Goal: Information Seeking & Learning: Learn about a topic

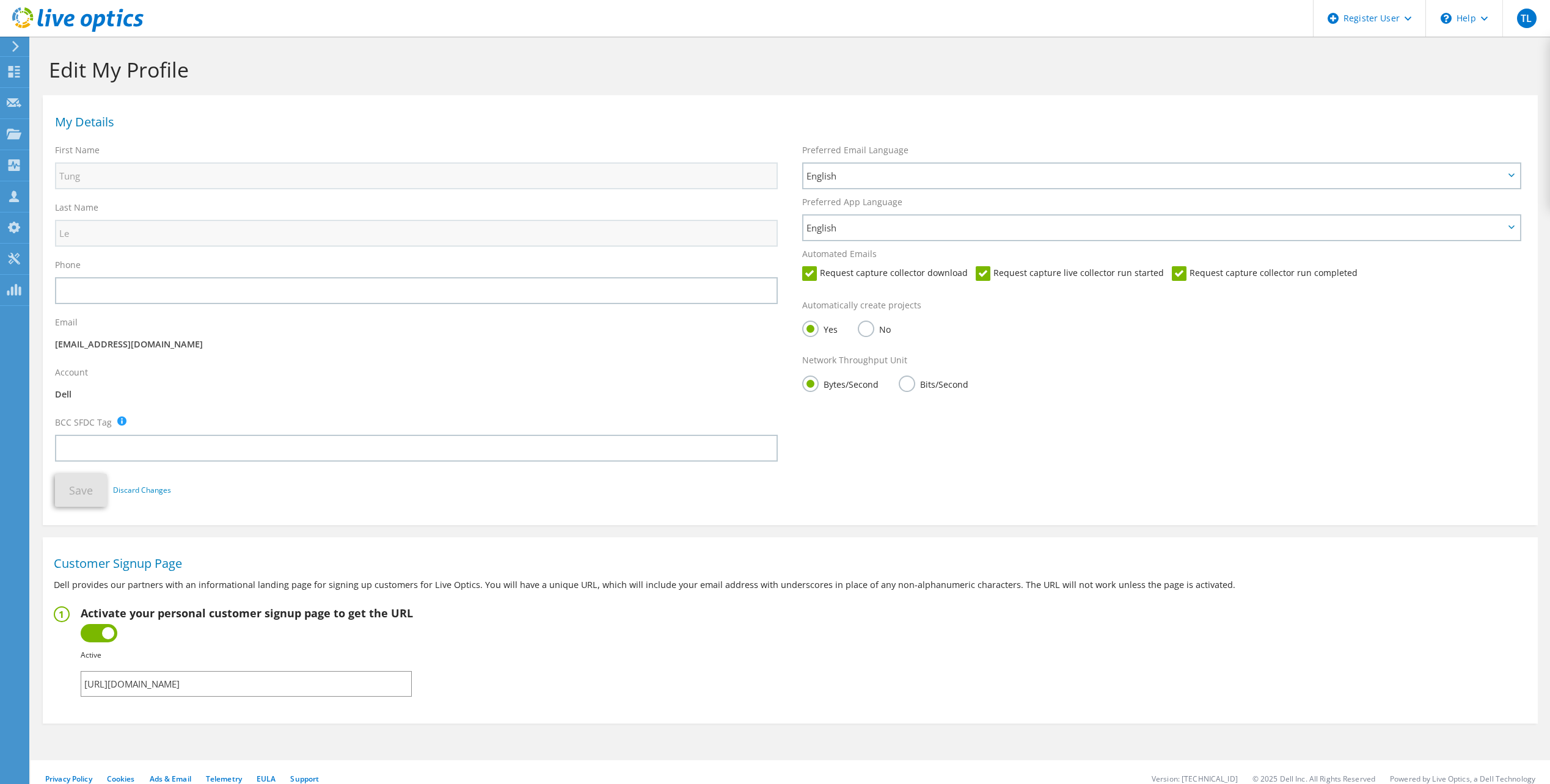
click at [69, 17] on icon at bounding box center [77, 20] width 131 height 25
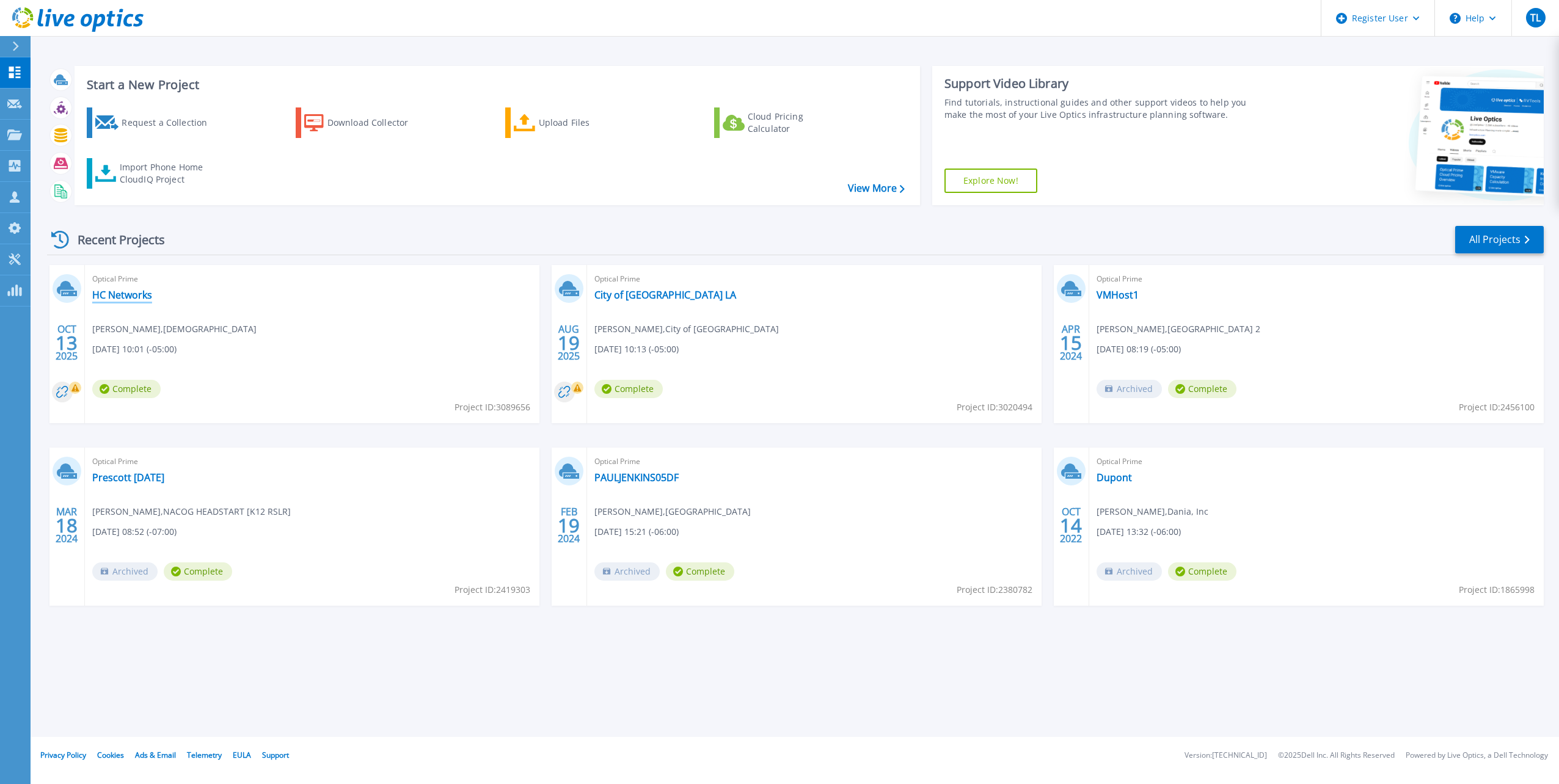
click at [145, 295] on link "HC Networks" at bounding box center [122, 295] width 60 height 12
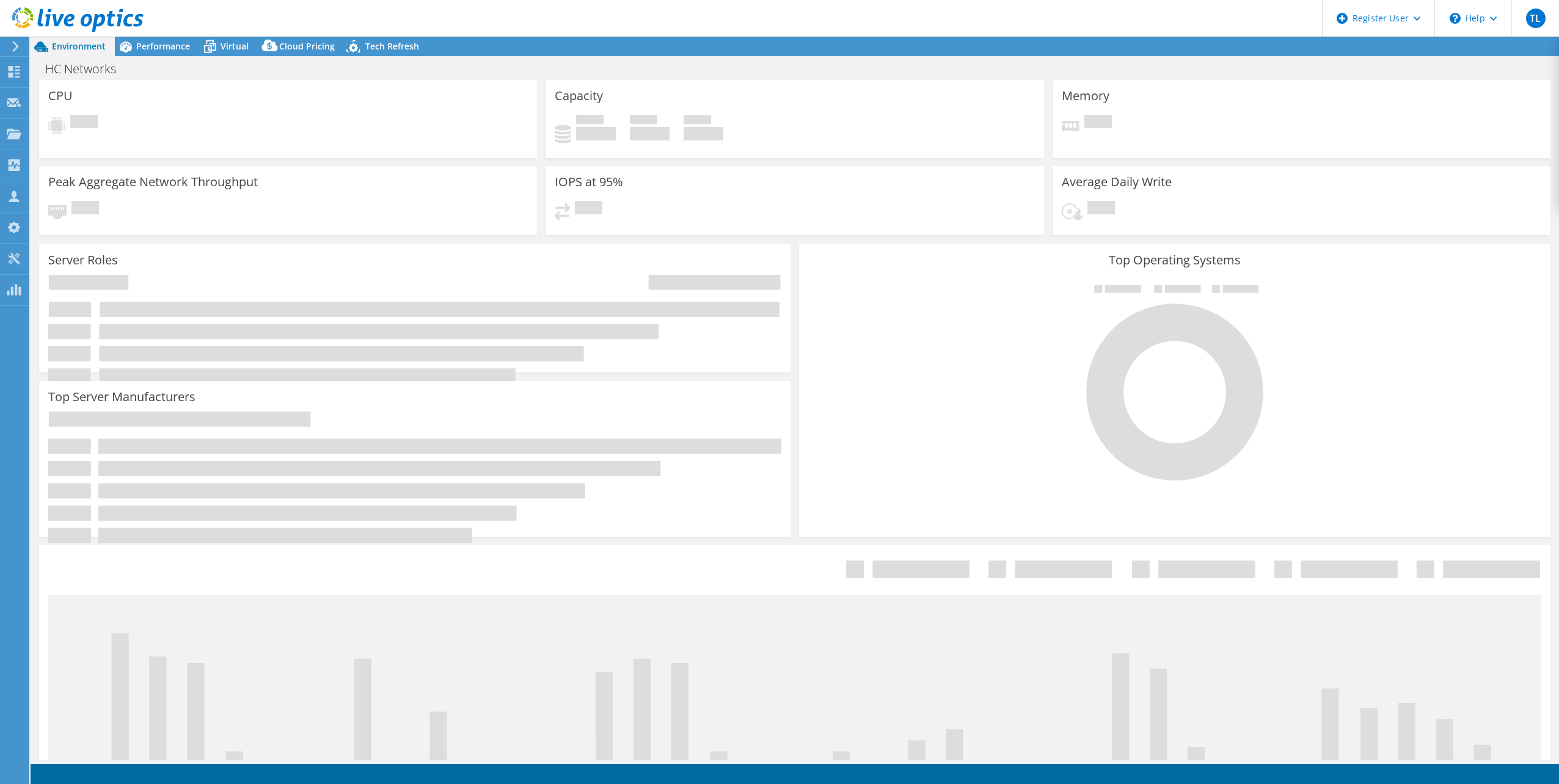
select select "USD"
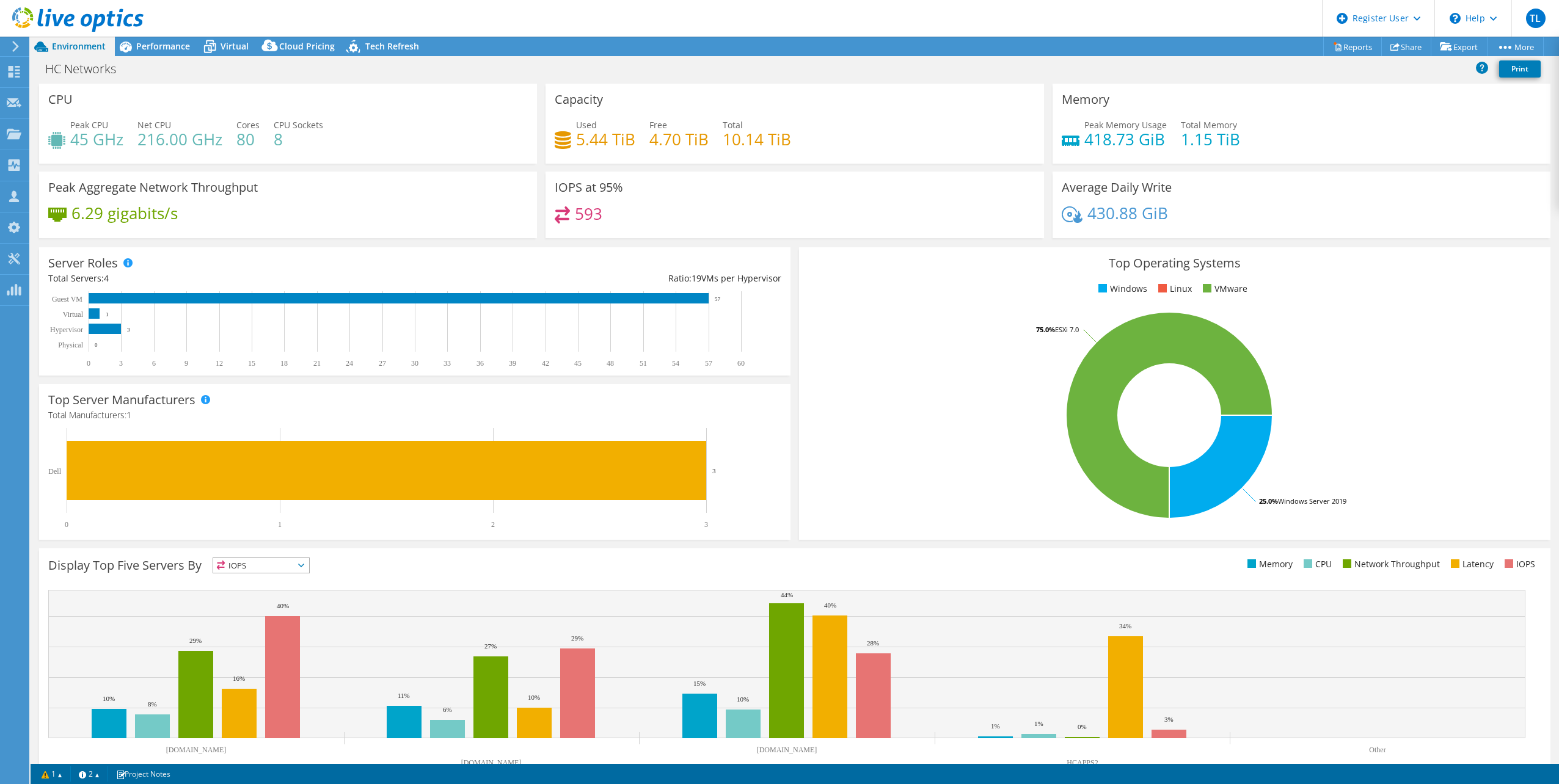
click at [254, 145] on h4 "80" at bounding box center [247, 140] width 23 height 14
click at [788, 377] on div "Server Roles Physical Servers represent bare metal servers that were targets of…" at bounding box center [414, 311] width 760 height 137
click at [753, 199] on div "IOPS at 95% 593" at bounding box center [794, 205] width 497 height 67
click at [579, 217] on h4 "593" at bounding box center [588, 214] width 27 height 14
click at [1338, 47] on link "Reports" at bounding box center [1352, 47] width 58 height 19
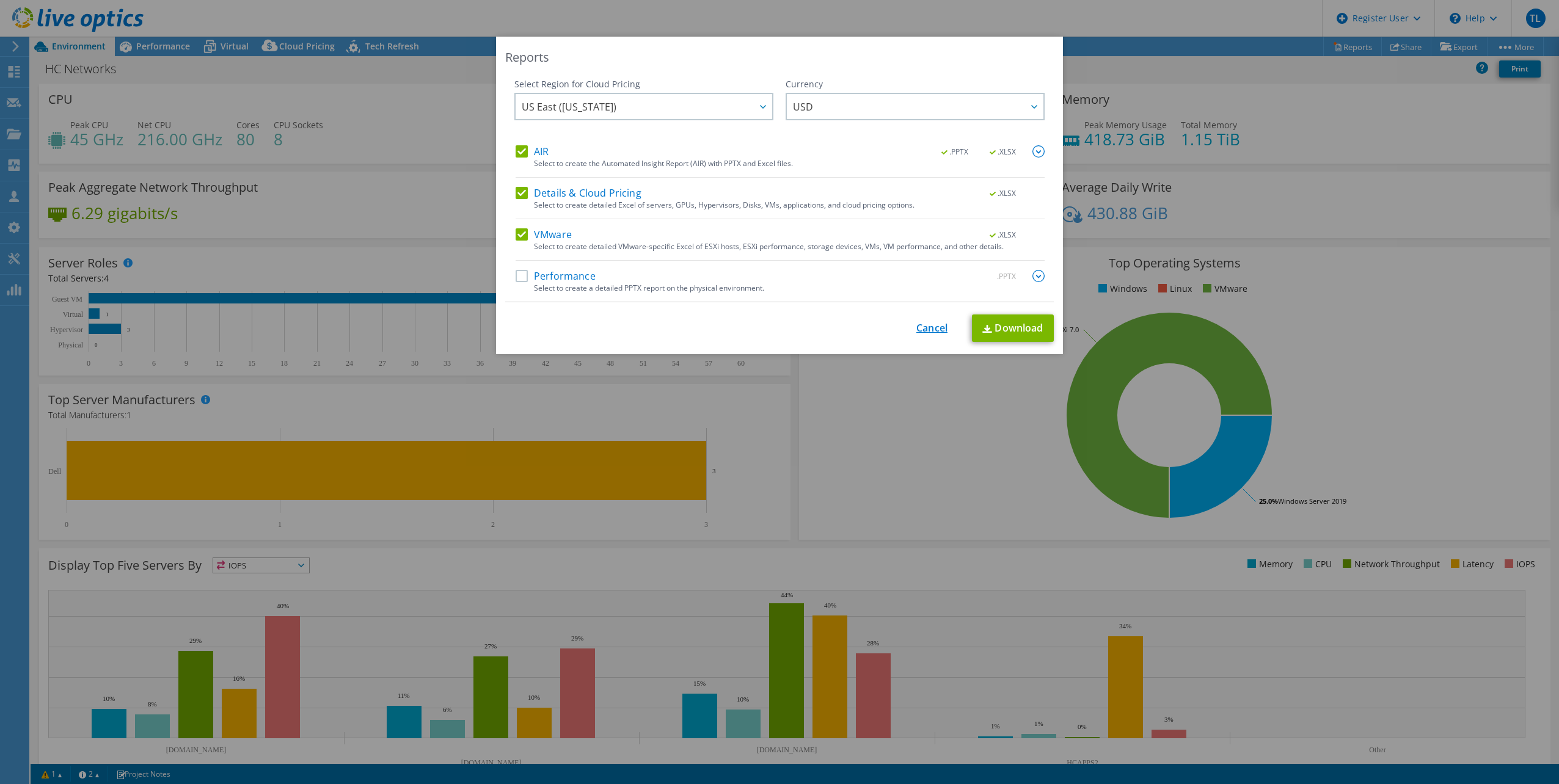
click at [939, 323] on link "Cancel" at bounding box center [931, 328] width 31 height 12
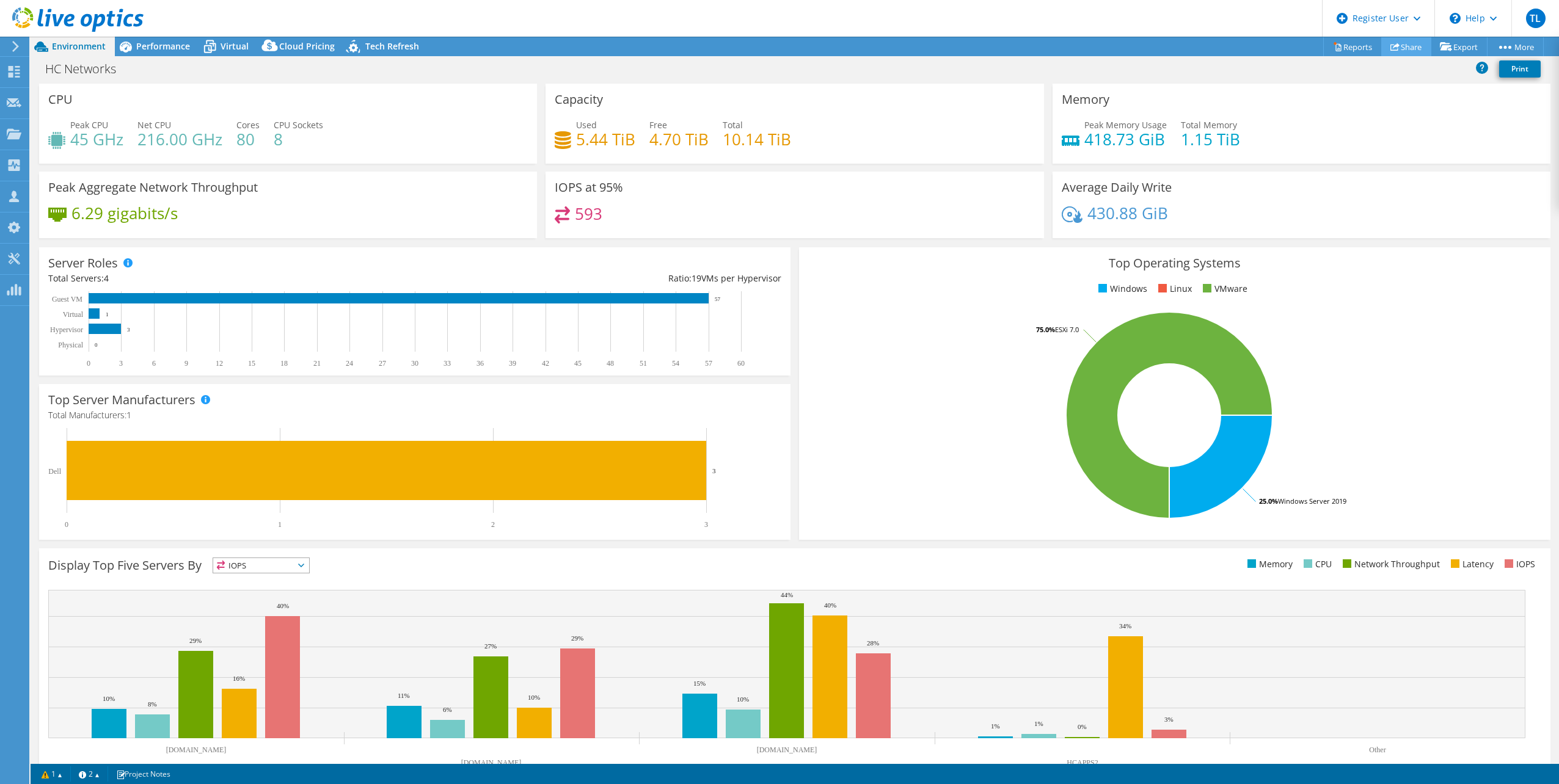
click at [1414, 49] on link "Share" at bounding box center [1406, 47] width 50 height 19
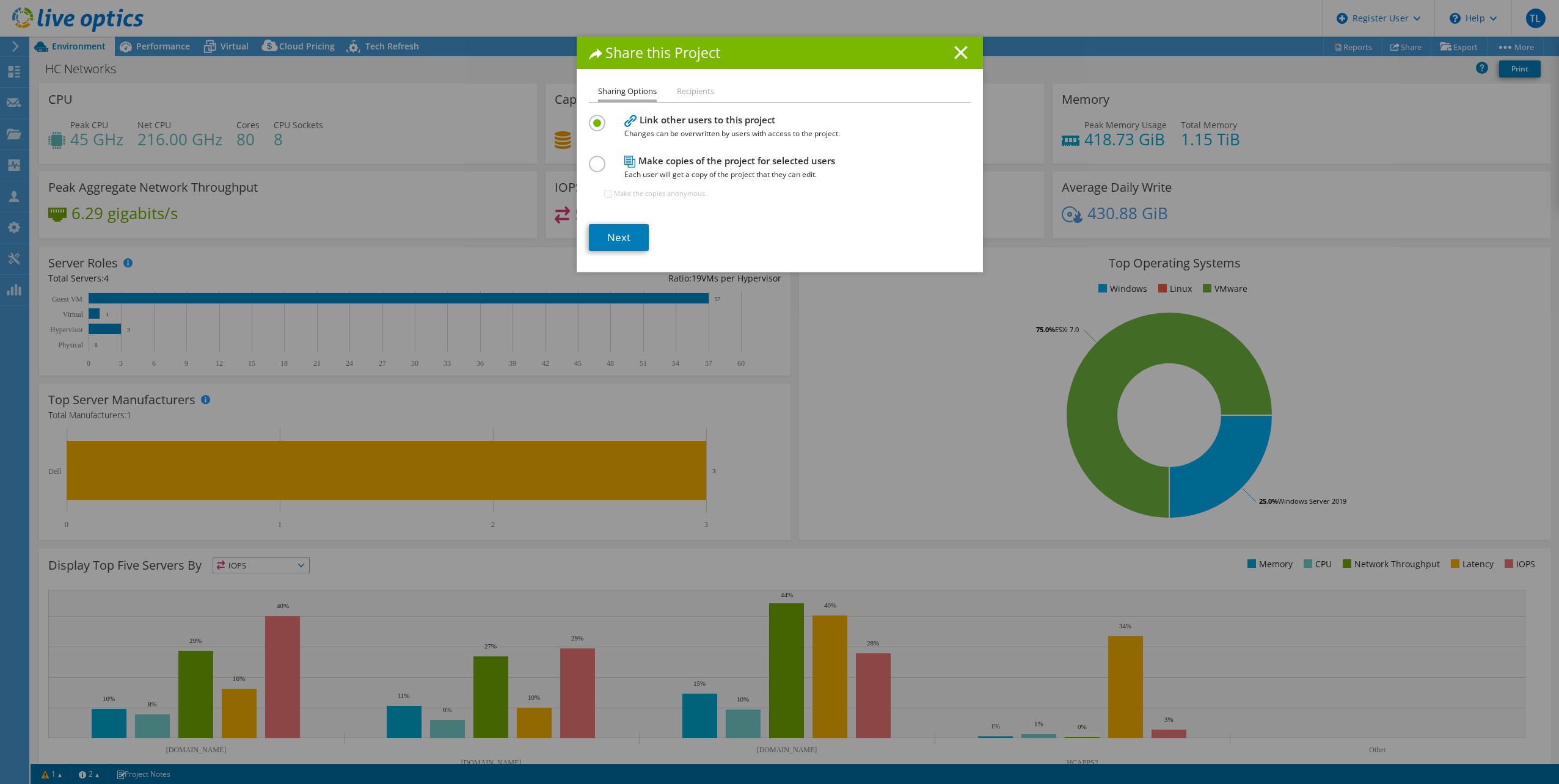
click at [954, 56] on icon at bounding box center [961, 52] width 14 height 14
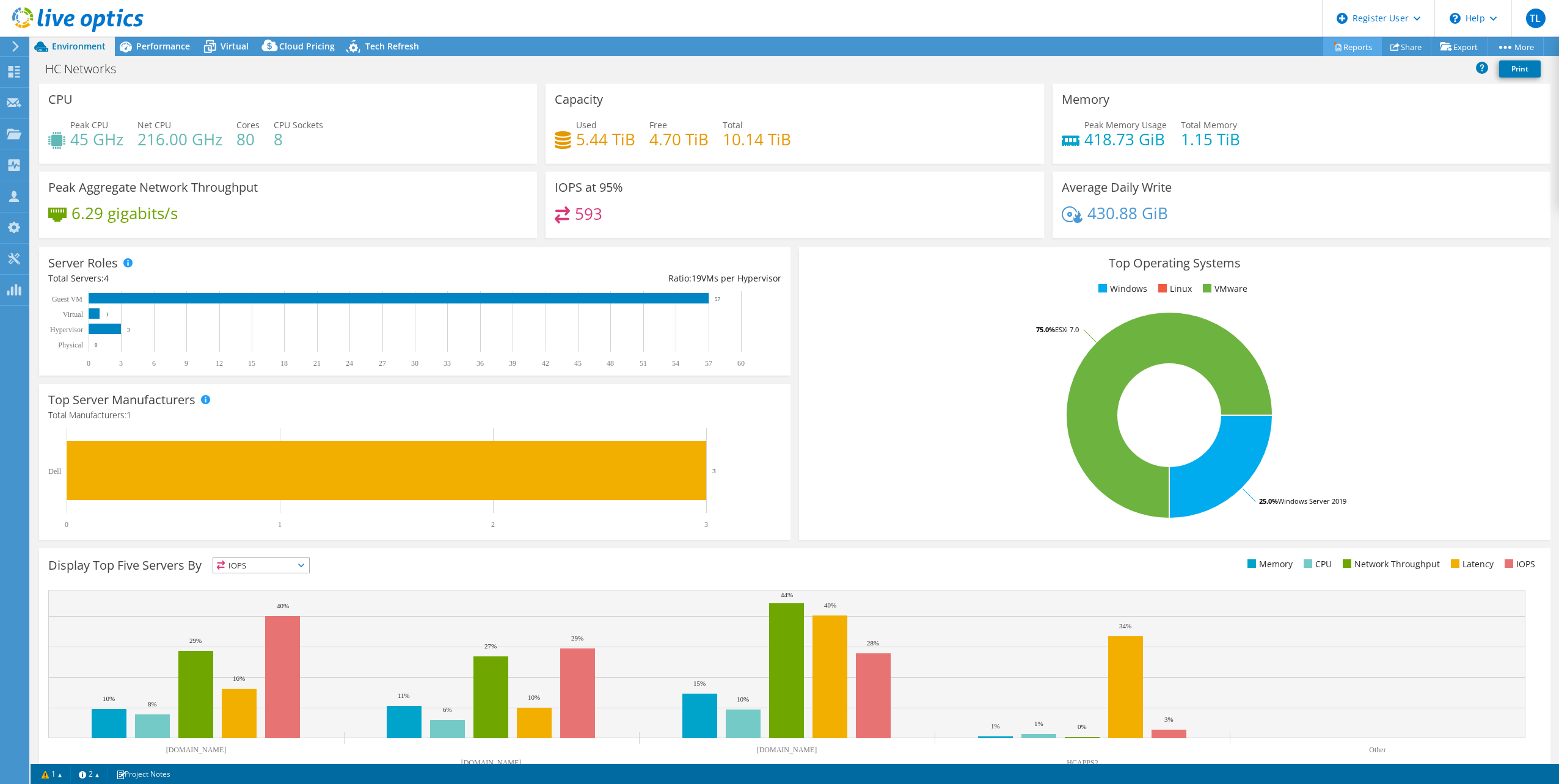
click at [1342, 50] on link "Reports" at bounding box center [1352, 47] width 58 height 19
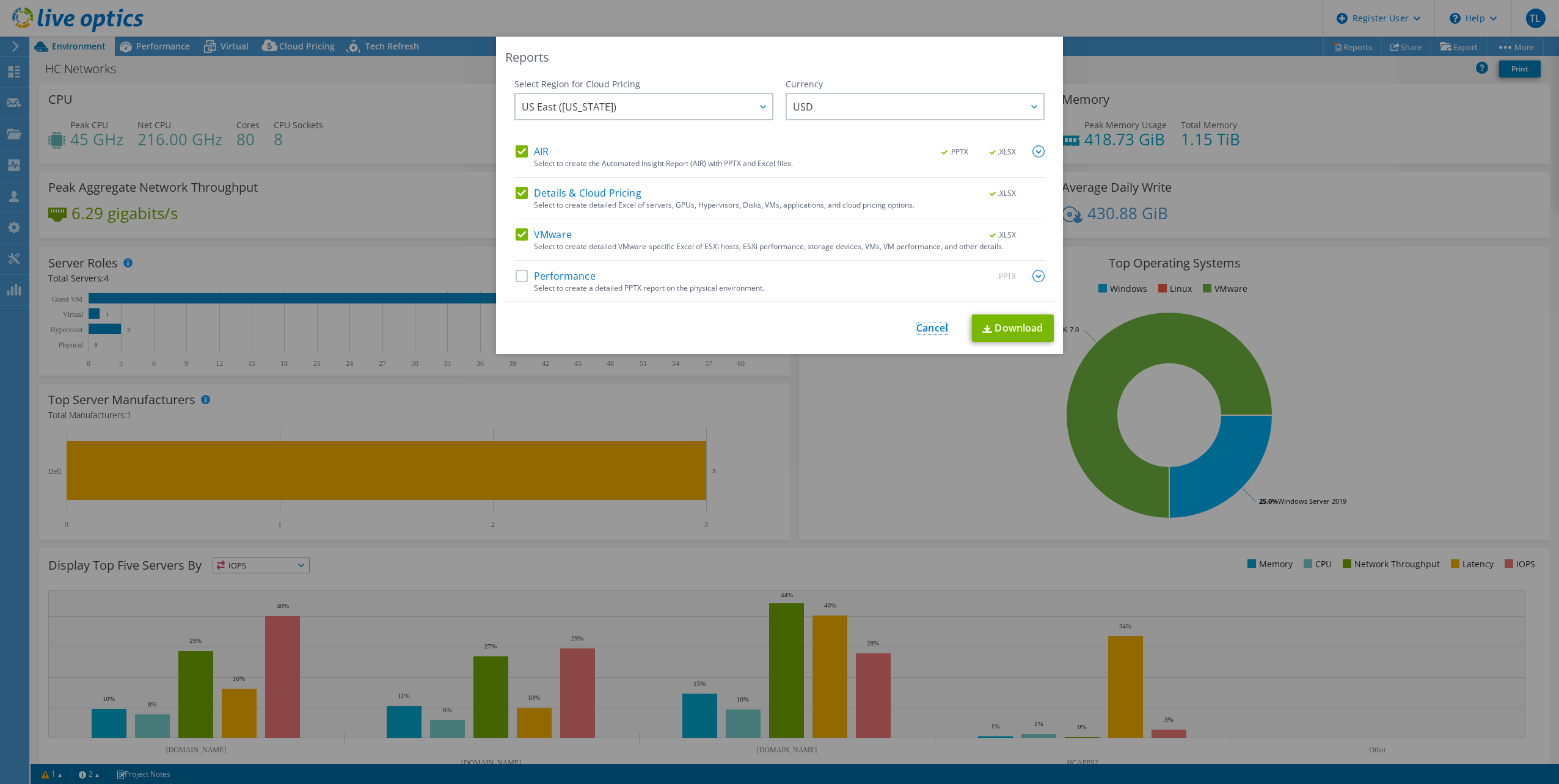
click at [918, 332] on link "Cancel" at bounding box center [931, 328] width 31 height 12
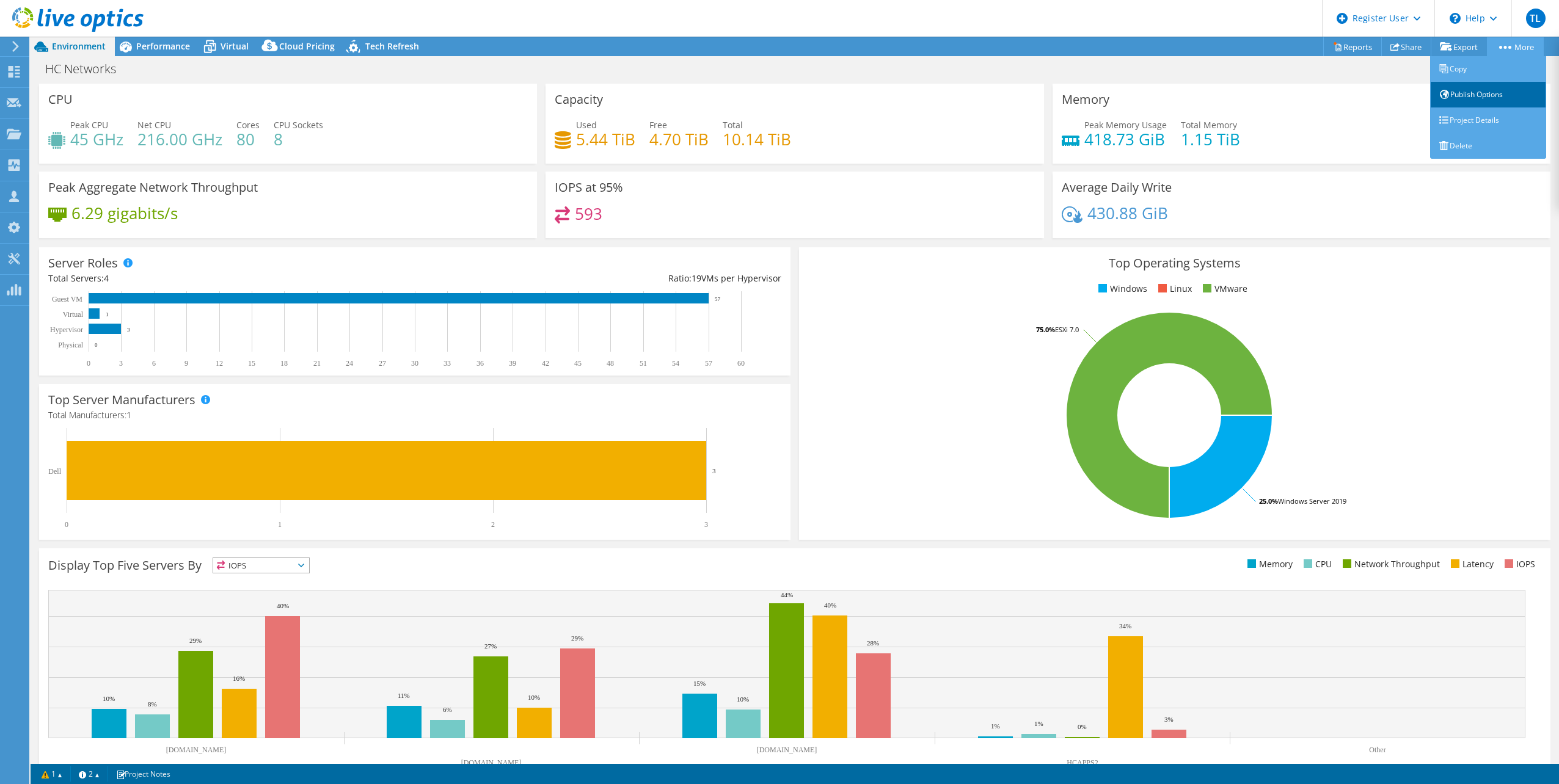
click at [1518, 104] on link "Publish Options" at bounding box center [1487, 95] width 116 height 25
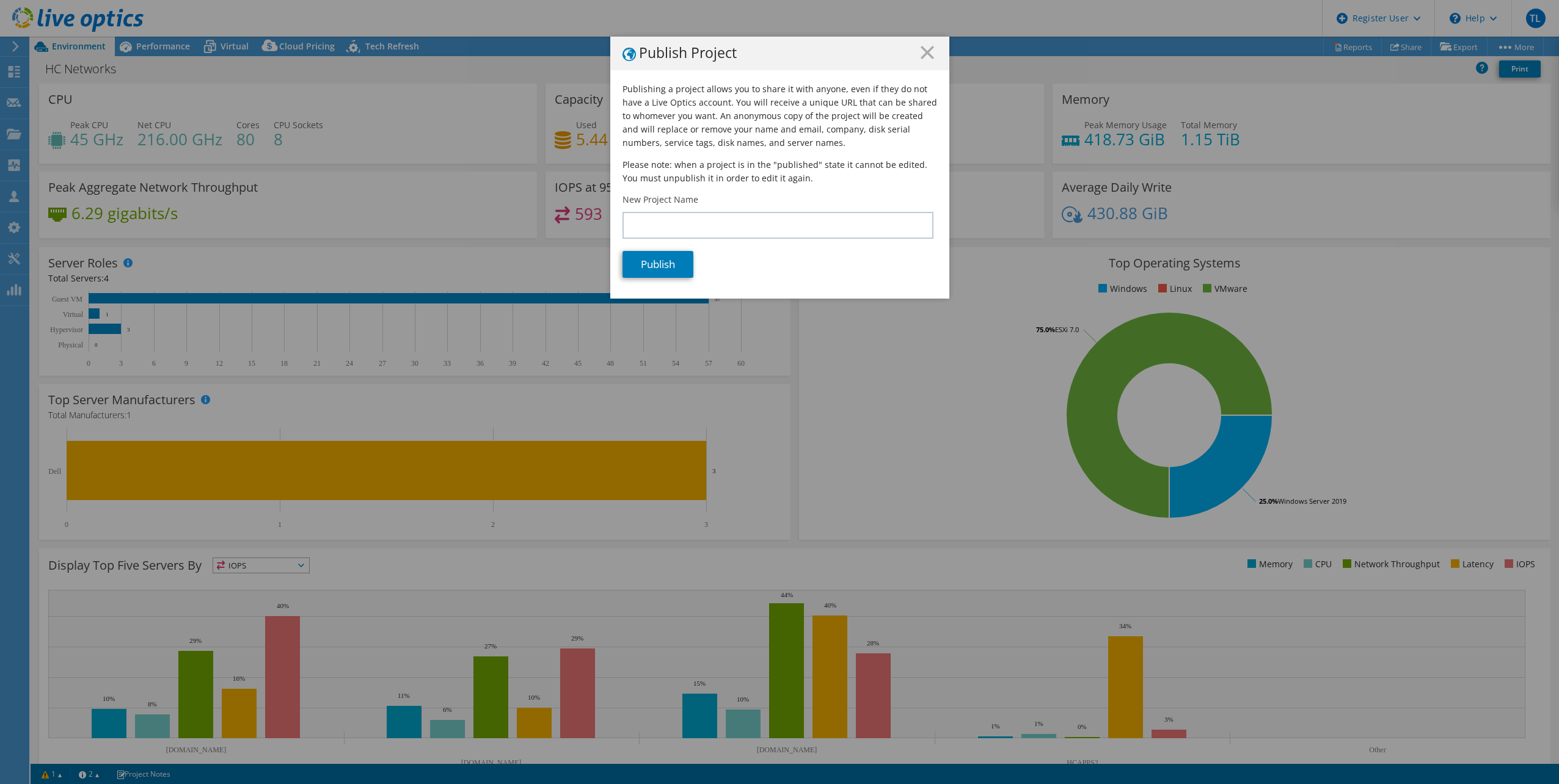
click at [921, 53] on line at bounding box center [927, 52] width 12 height 12
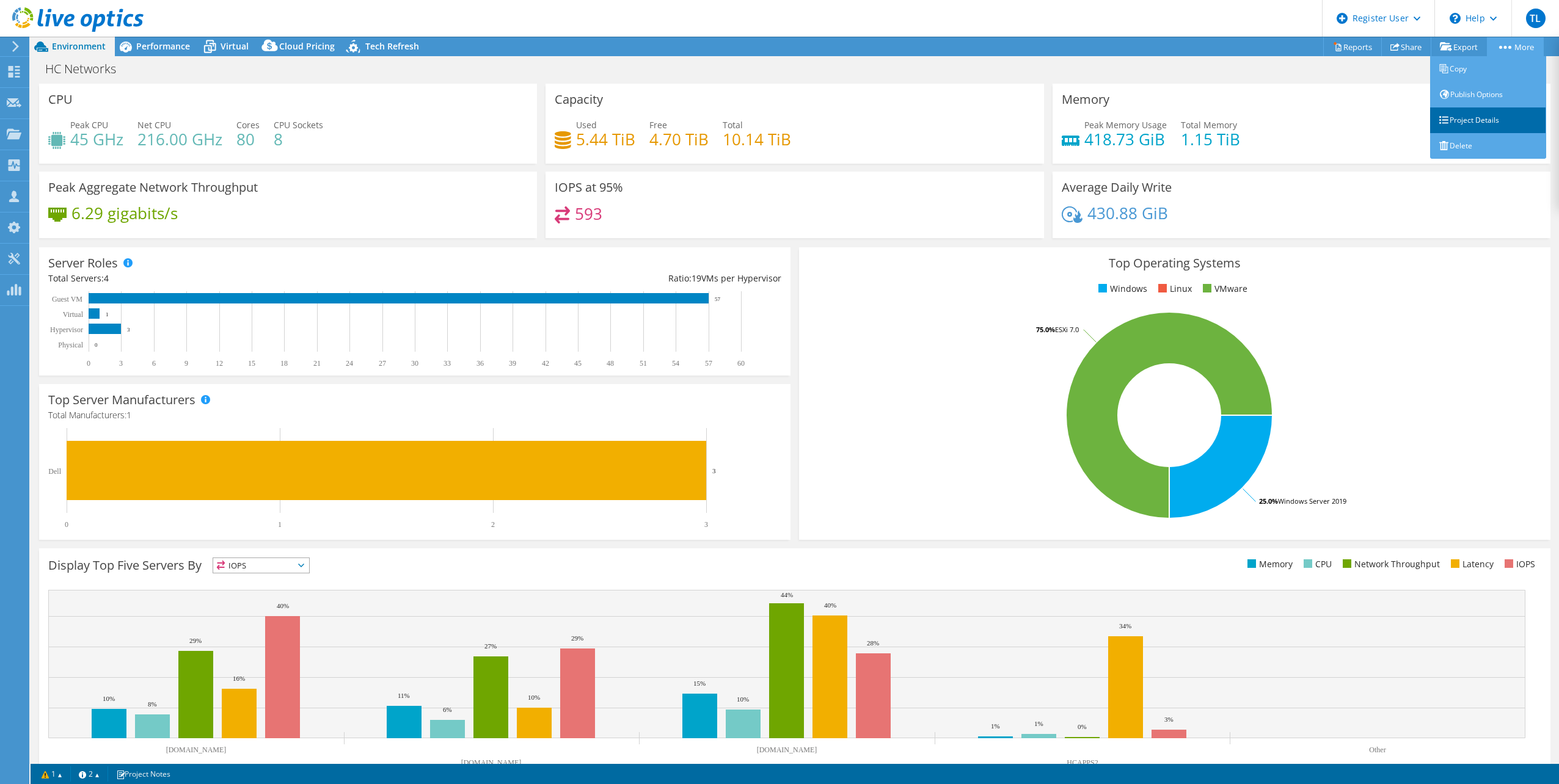
click at [1479, 120] on link "Project Details" at bounding box center [1487, 120] width 116 height 25
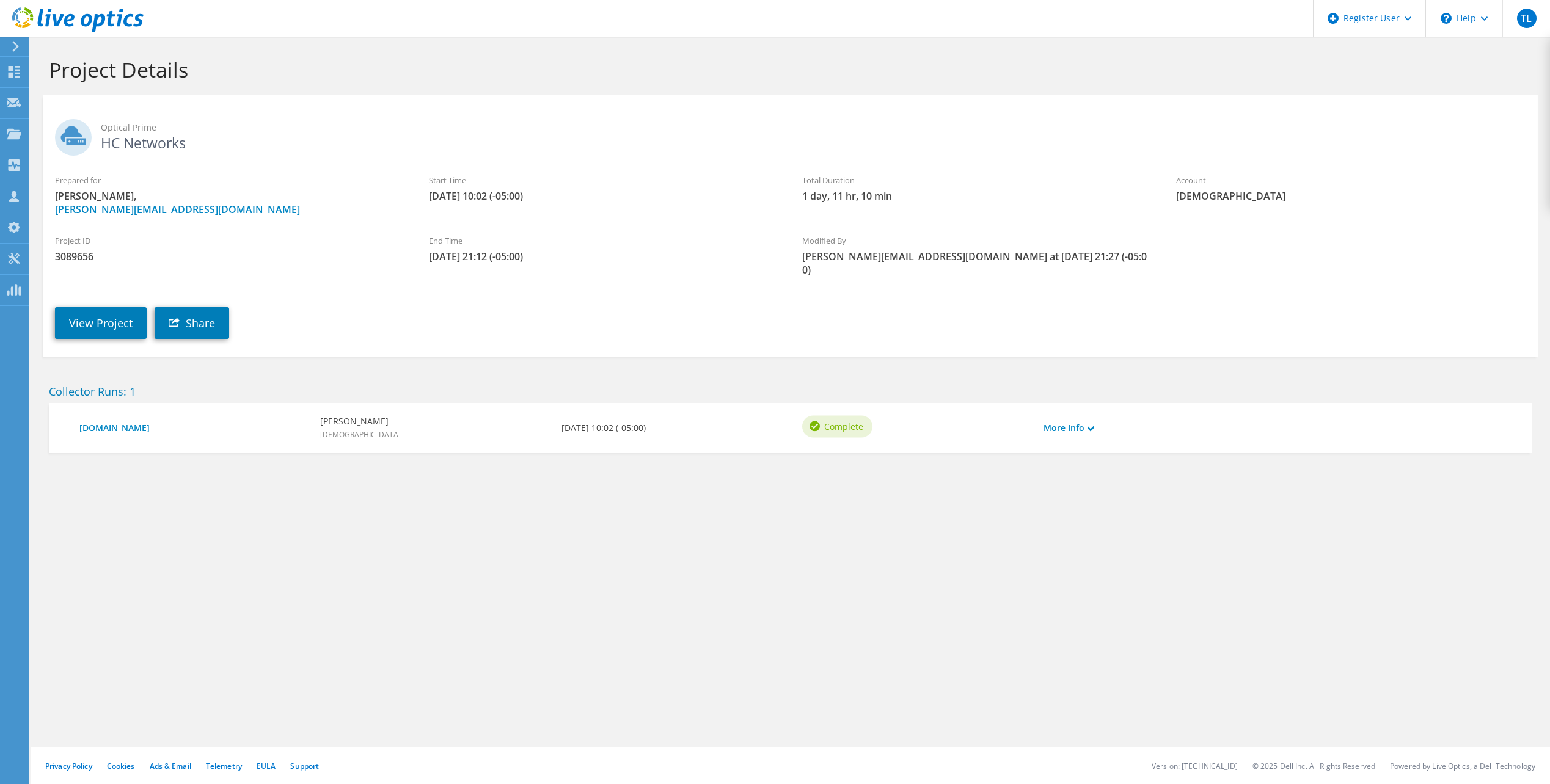
click at [1092, 425] on icon at bounding box center [1090, 428] width 6 height 6
